Goal: Information Seeking & Learning: Compare options

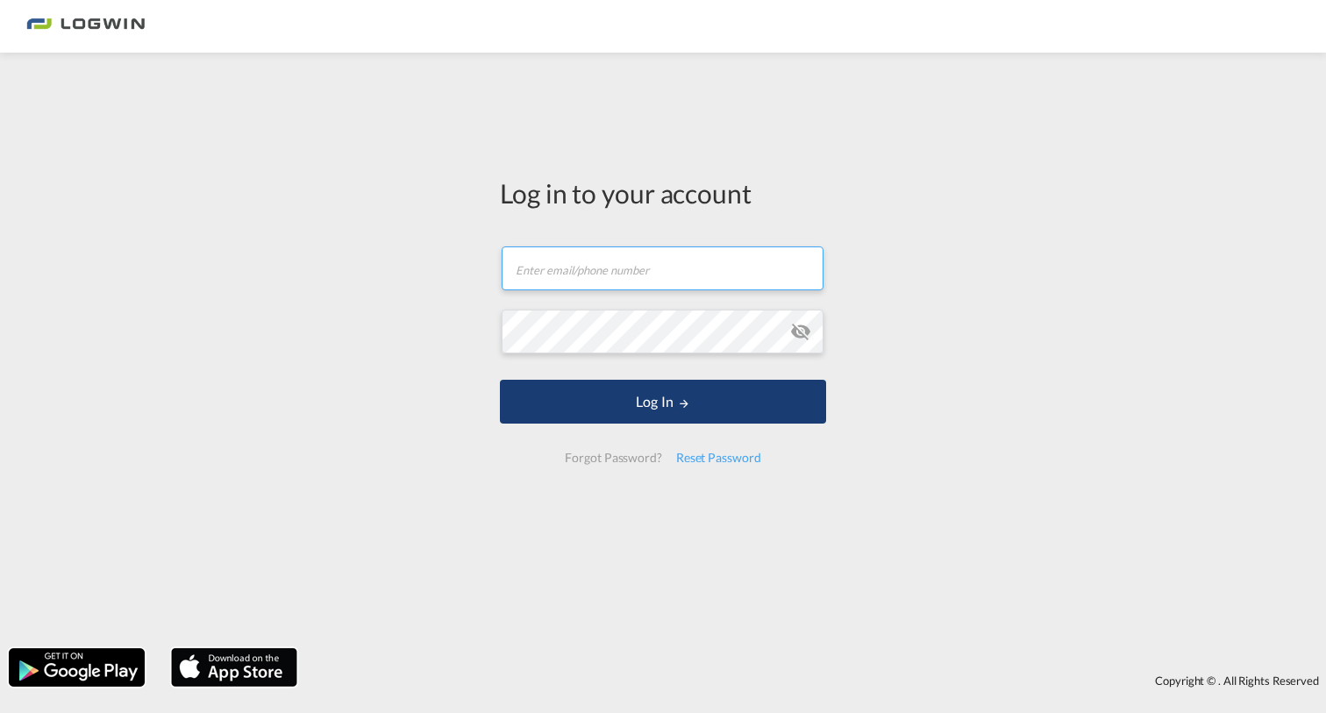
type input "[EMAIL_ADDRESS][DOMAIN_NAME]"
click at [666, 416] on button "Log In" at bounding box center [663, 402] width 326 height 44
